Goal: Check status: Check status

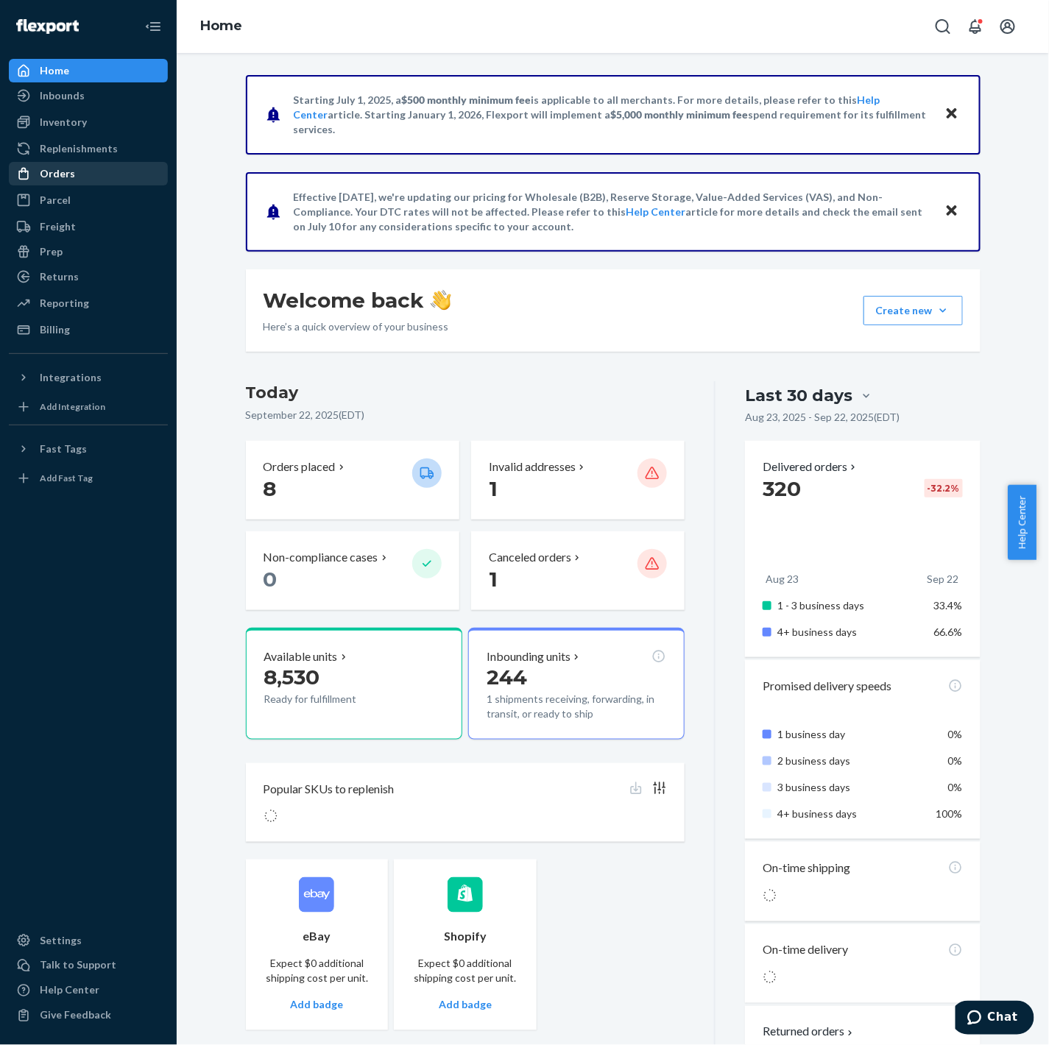
click at [52, 170] on div "Orders" at bounding box center [57, 173] width 35 height 15
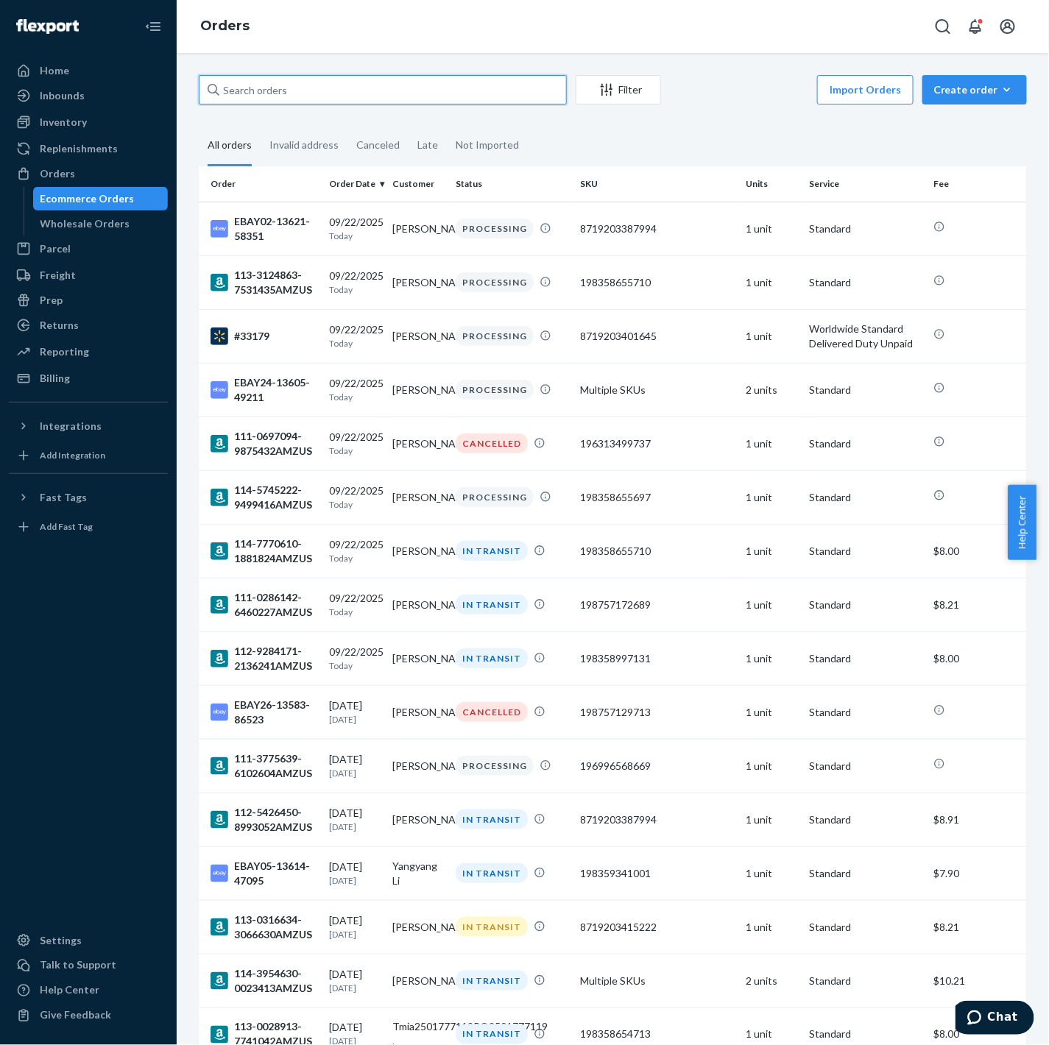
click at [377, 87] on input "text" at bounding box center [383, 89] width 368 height 29
paste input "#B1AVZCZ6JG"
type input "#B1AVZCZ6JG"
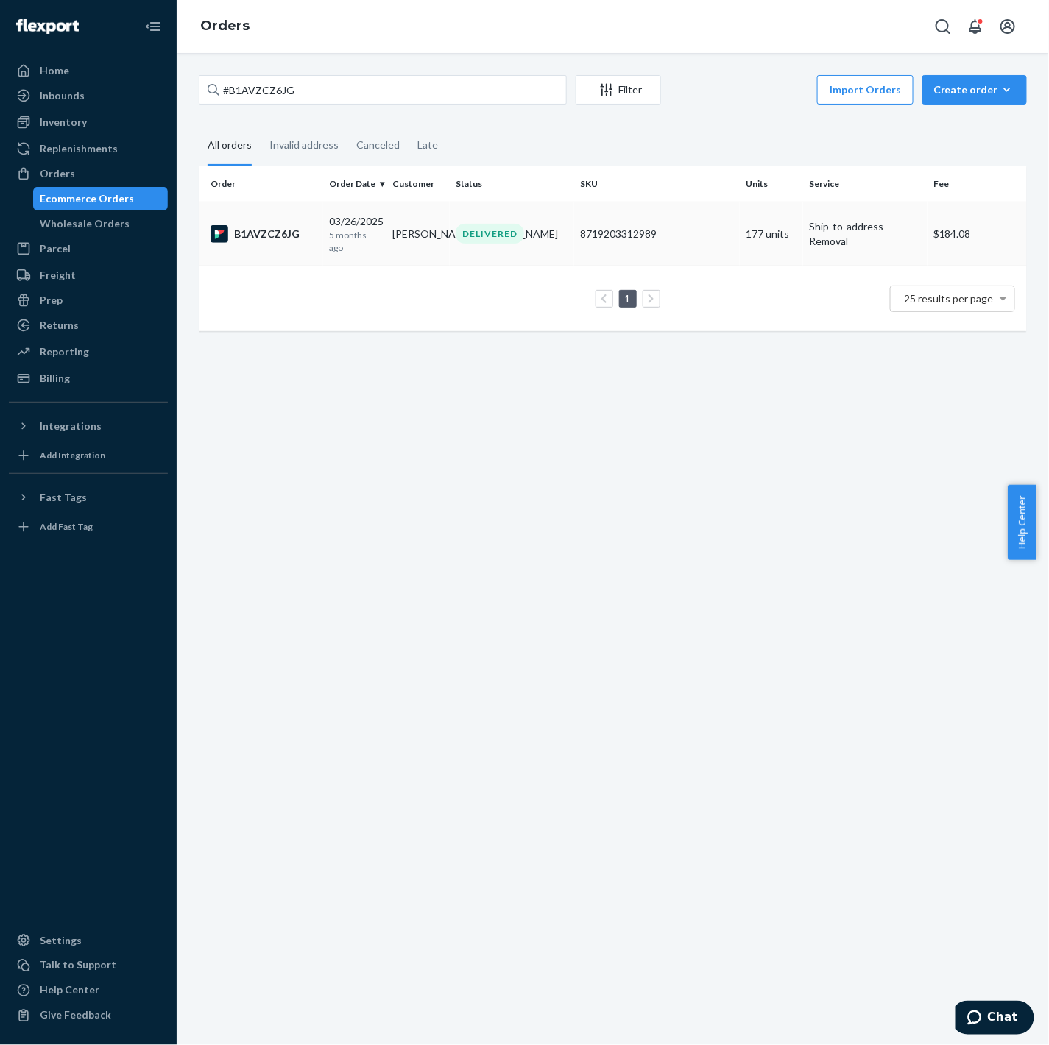
click at [306, 261] on td "B1AVZCZ6JG" at bounding box center [261, 234] width 124 height 64
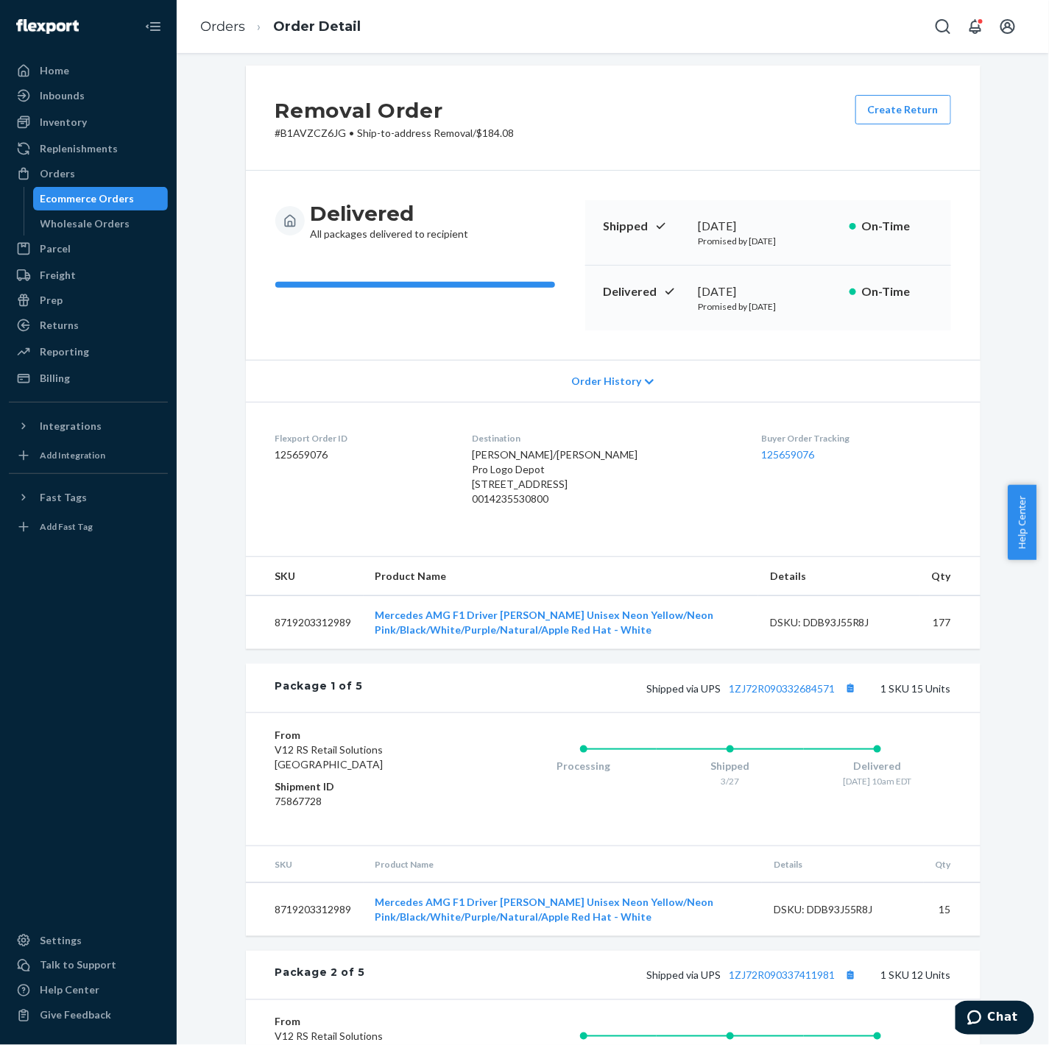
scroll to position [4, 0]
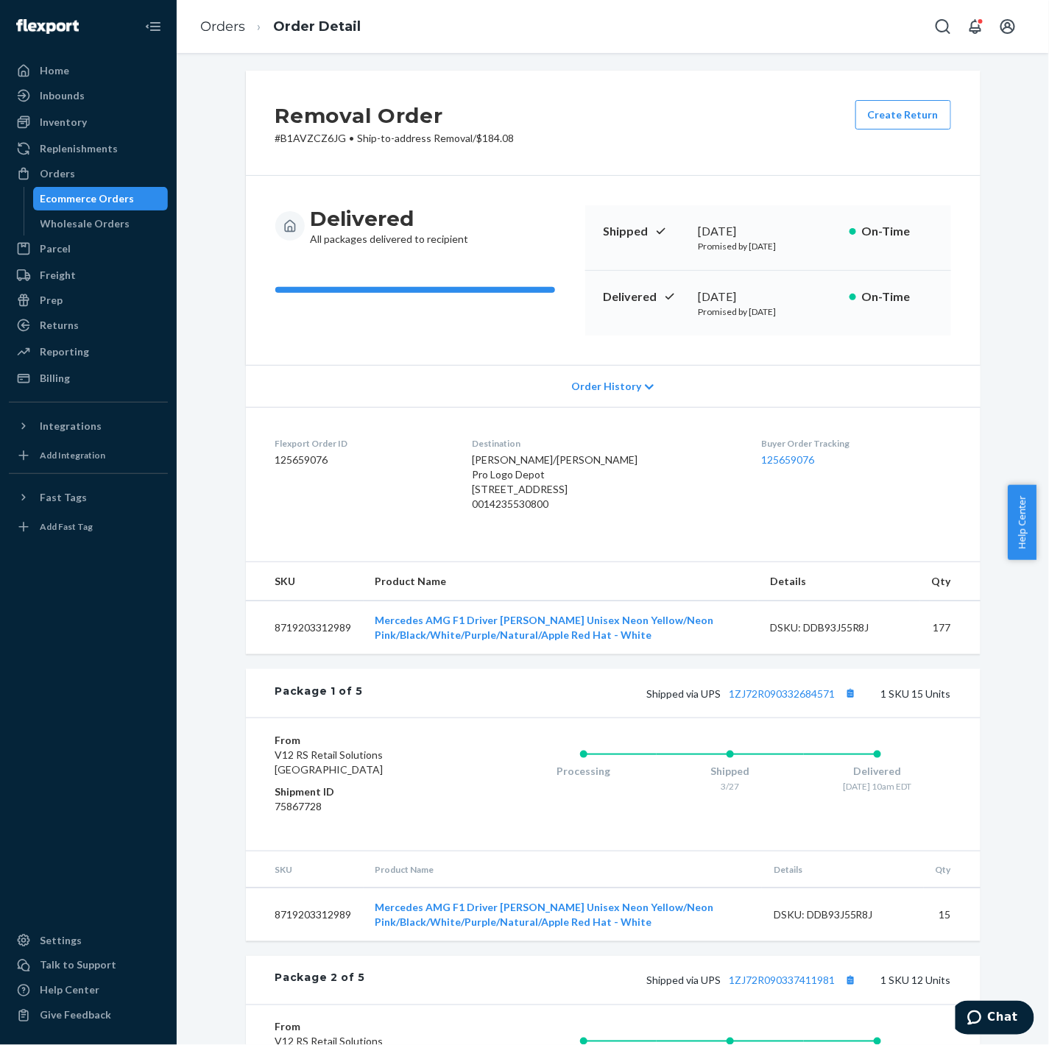
click at [931, 655] on td "177" at bounding box center [950, 628] width 60 height 54
copy td "177"
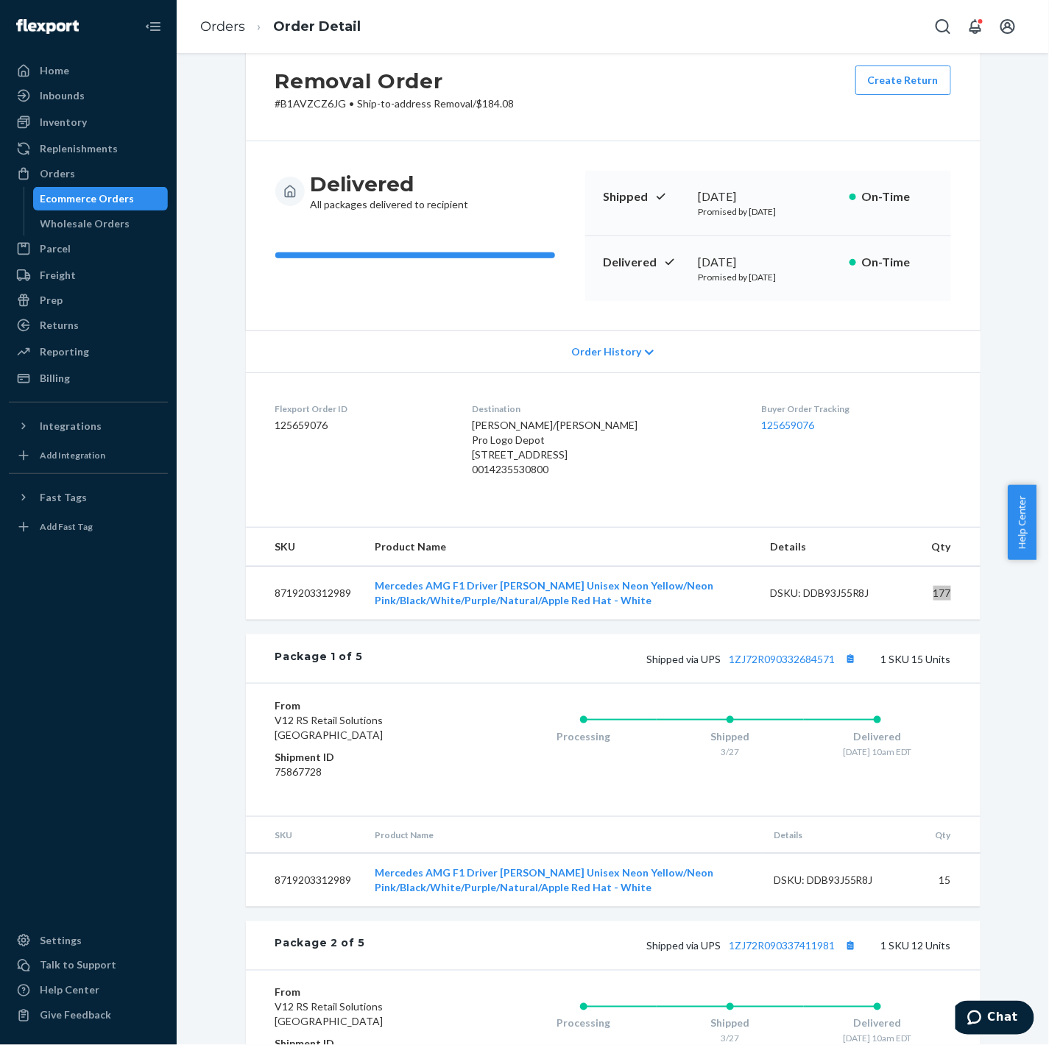
scroll to position [0, 0]
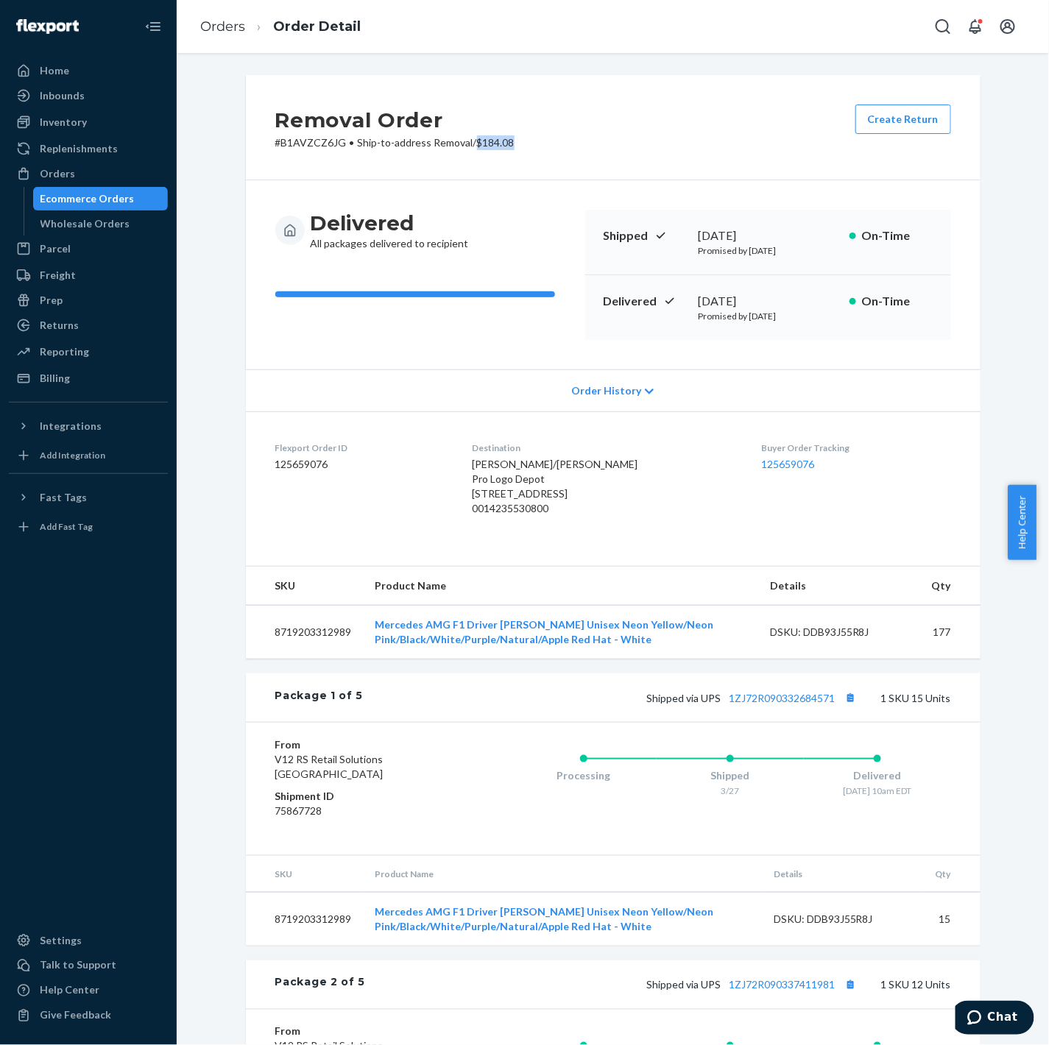
drag, startPoint x: 481, startPoint y: 147, endPoint x: 473, endPoint y: 148, distance: 7.4
click at [473, 148] on div "Removal Order # B1AVZCZ6JG • Ship-to-address Removal / $184.08 Create Return" at bounding box center [613, 127] width 735 height 105
copy p "$184.08"
